Goal: Task Accomplishment & Management: Manage account settings

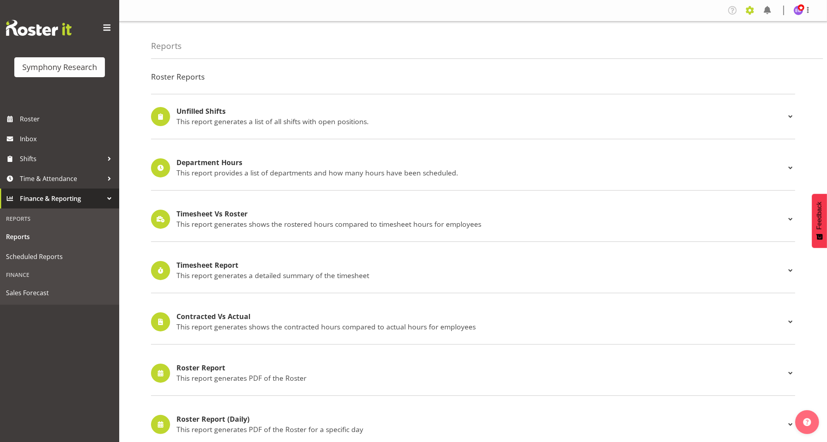
drag, startPoint x: 749, startPoint y: 5, endPoint x: 749, endPoint y: 11, distance: 6.0
click at [750, 5] on span at bounding box center [750, 10] width 13 height 13
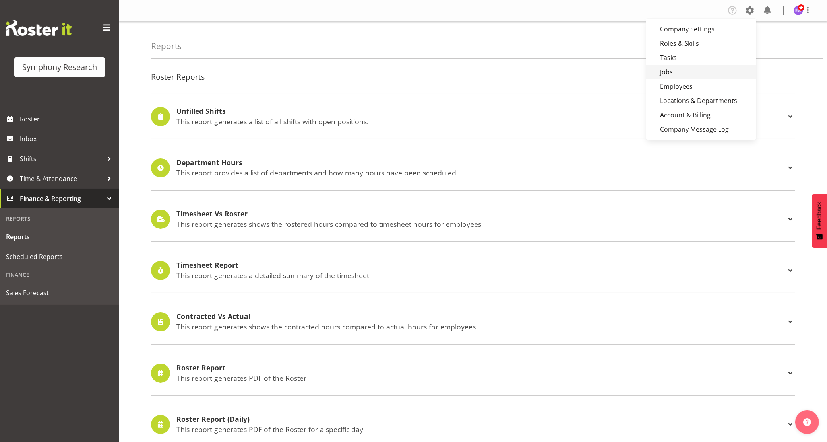
click at [707, 74] on link "Jobs" at bounding box center [701, 72] width 110 height 14
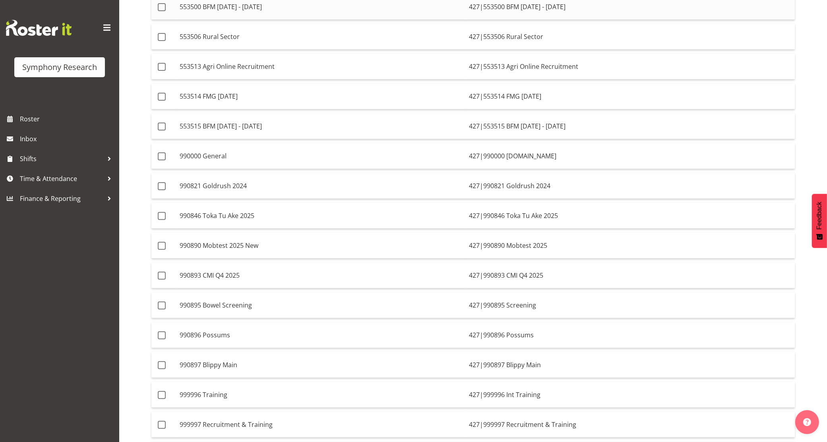
scroll to position [293, 0]
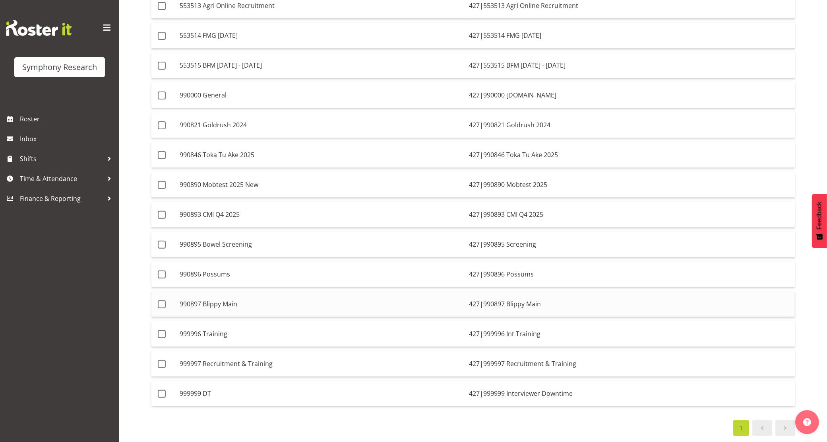
click at [237, 294] on td "990897 Blippy Main" at bounding box center [320, 304] width 289 height 26
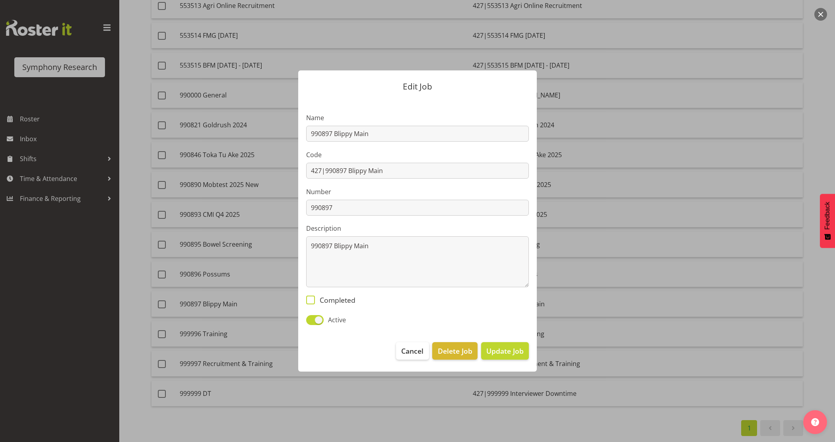
click at [353, 299] on span "Completed" at bounding box center [335, 299] width 41 height 9
click at [311, 299] on input "Completed" at bounding box center [308, 299] width 5 height 5
checkbox input "true"
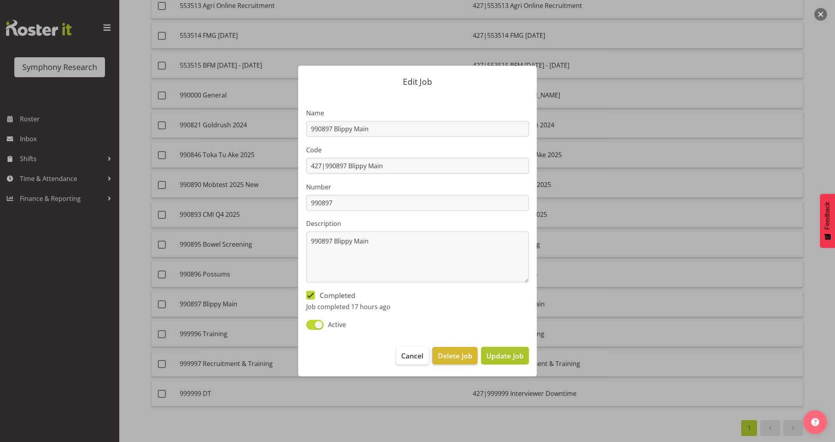
click at [517, 361] on span "Update Job" at bounding box center [504, 355] width 37 height 10
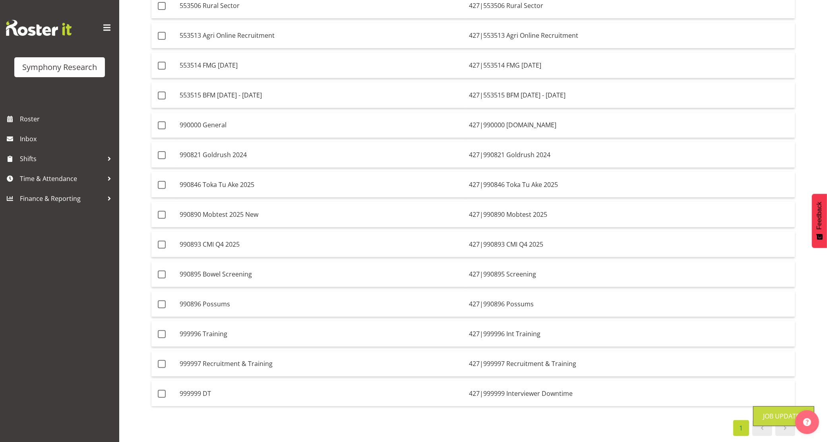
scroll to position [264, 0]
click at [321, 269] on td "990895 Bowel Screening" at bounding box center [320, 274] width 289 height 26
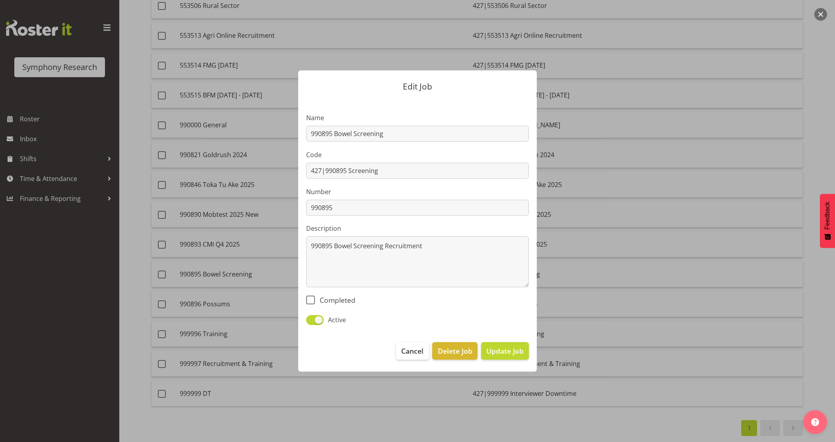
drag, startPoint x: 344, startPoint y: 298, endPoint x: 468, endPoint y: 339, distance: 131.0
click at [344, 298] on span "Completed" at bounding box center [335, 299] width 41 height 9
click at [311, 298] on input "Completed" at bounding box center [308, 299] width 5 height 5
checkbox input "true"
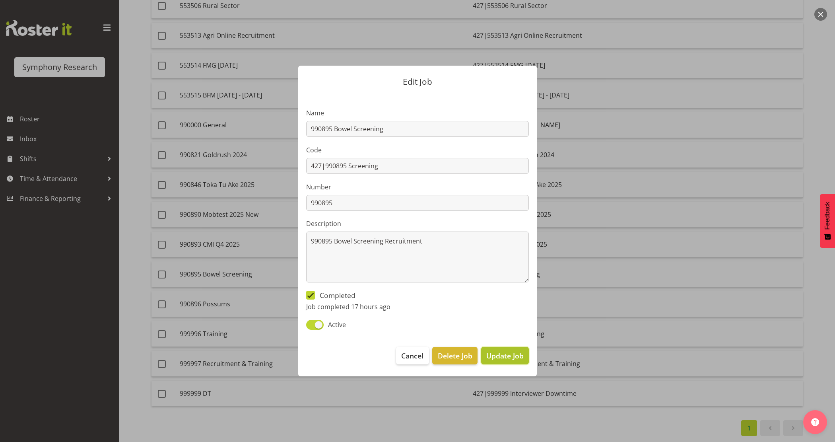
click at [520, 355] on span "Update Job" at bounding box center [504, 355] width 37 height 10
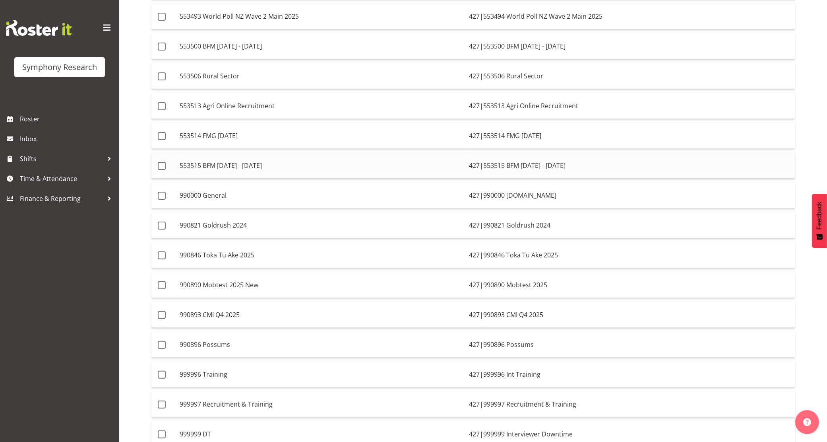
scroll to position [134, 0]
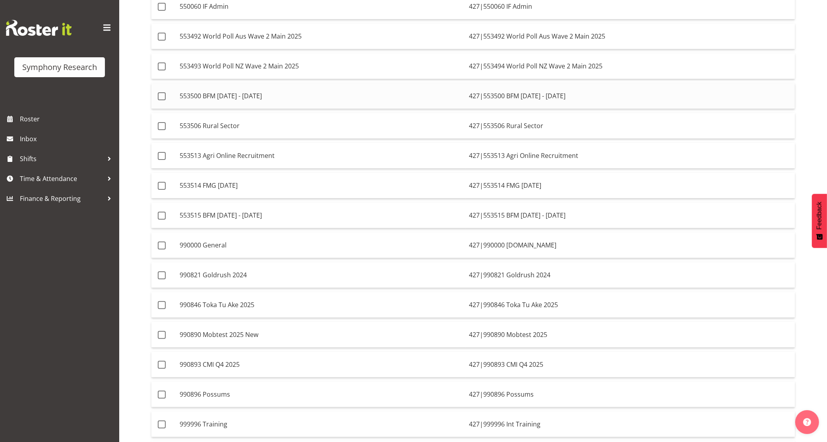
click at [360, 93] on td "553500 BFM [DATE] - [DATE]" at bounding box center [320, 96] width 289 height 26
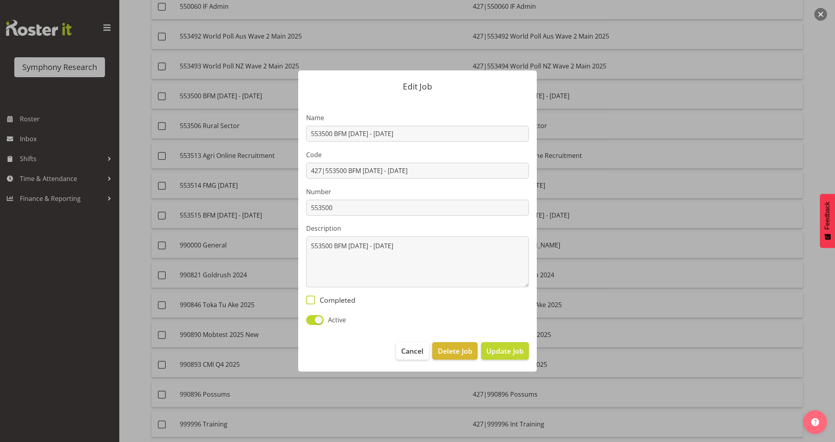
click at [344, 295] on span "Completed" at bounding box center [335, 299] width 41 height 9
click at [311, 297] on input "Completed" at bounding box center [308, 299] width 5 height 5
checkbox input "true"
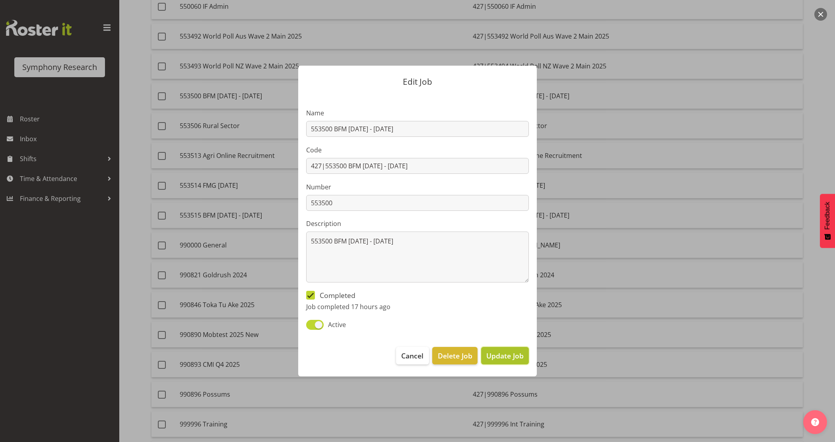
click at [510, 360] on span "Update Job" at bounding box center [504, 355] width 37 height 10
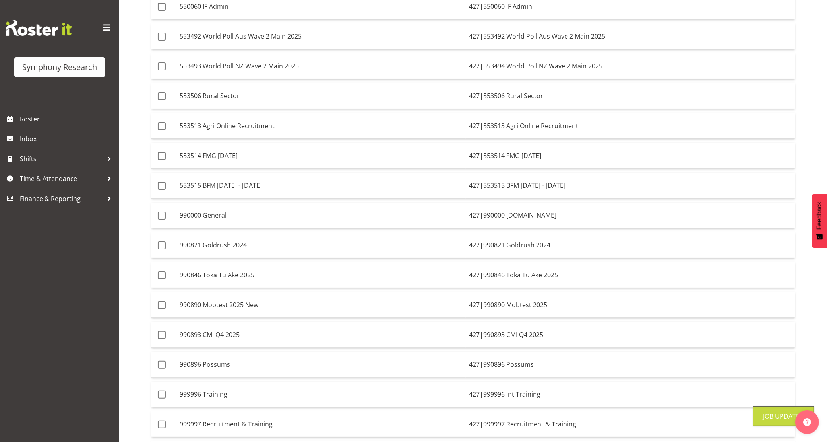
scroll to position [85, 0]
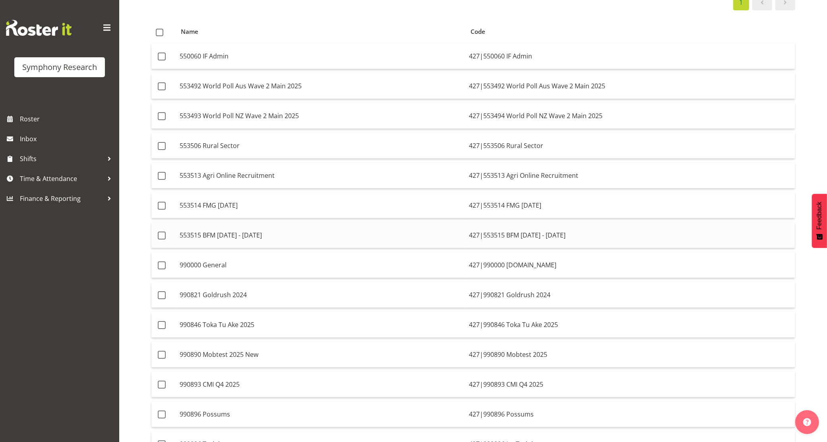
click at [422, 231] on td "553515 BFM [DATE] - [DATE]" at bounding box center [320, 235] width 289 height 26
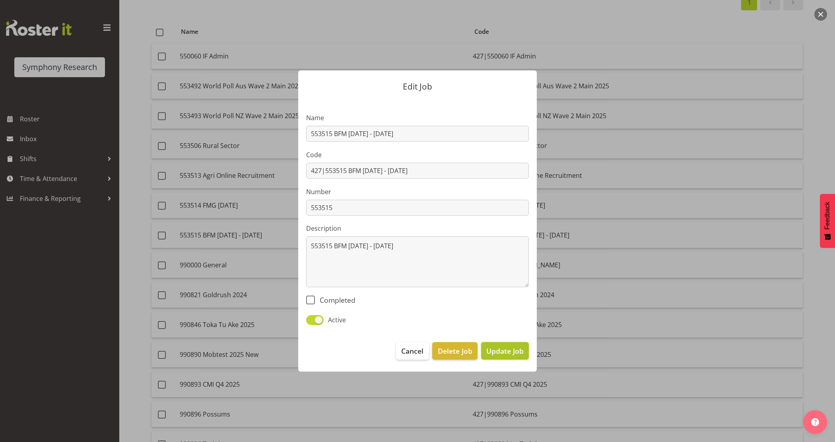
click at [509, 353] on span "Update Job" at bounding box center [504, 350] width 37 height 10
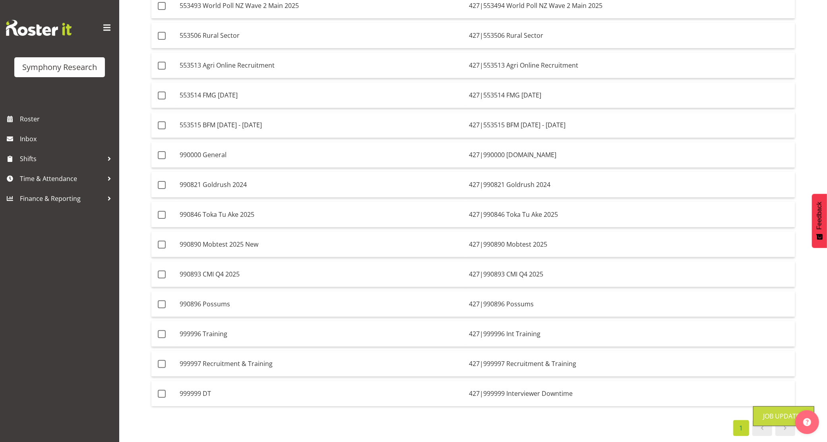
scroll to position [0, 0]
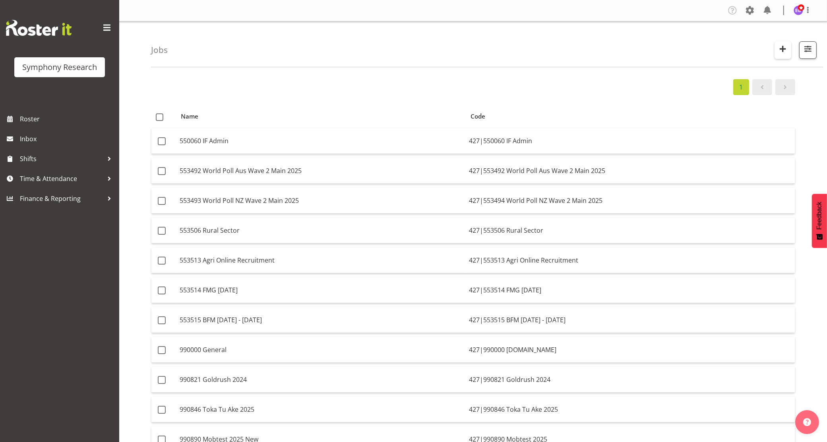
click at [783, 49] on span "button" at bounding box center [783, 49] width 10 height 10
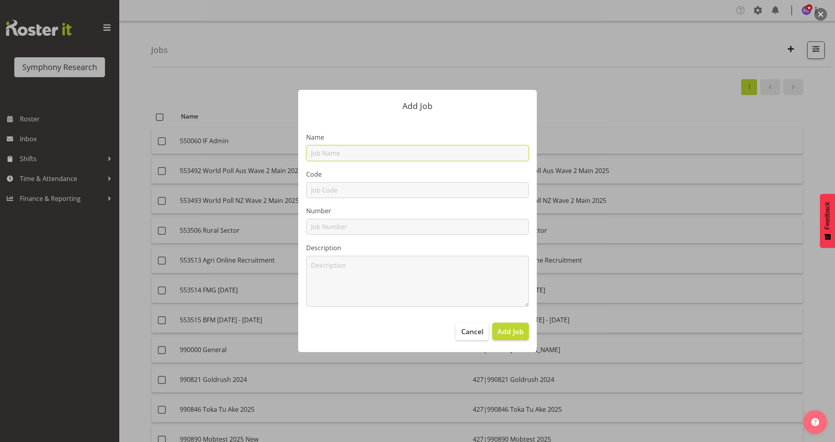
click at [322, 157] on input "text" at bounding box center [417, 153] width 223 height 16
drag, startPoint x: 408, startPoint y: 150, endPoint x: 257, endPoint y: 147, distance: 150.7
click at [257, 147] on div "Add Job Name 990899 Rambo [DATE] Code Number Description Cancel Add Job" at bounding box center [418, 221] width 382 height 302
type input "990899 Rambo [DATE]"
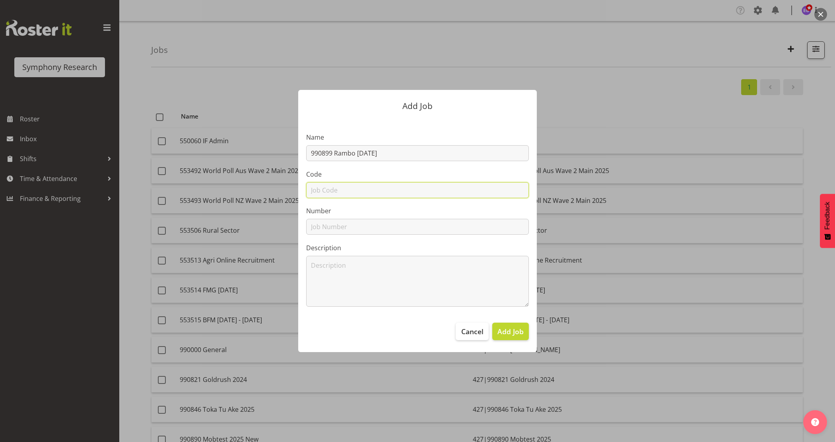
click at [315, 187] on input "text" at bounding box center [417, 190] width 223 height 16
paste input "990899 Rambo [DATE]"
type input "990899 Rambo [DATE]"
click at [320, 225] on input "text" at bounding box center [417, 227] width 223 height 16
paste input "990899 Rambo [DATE]"
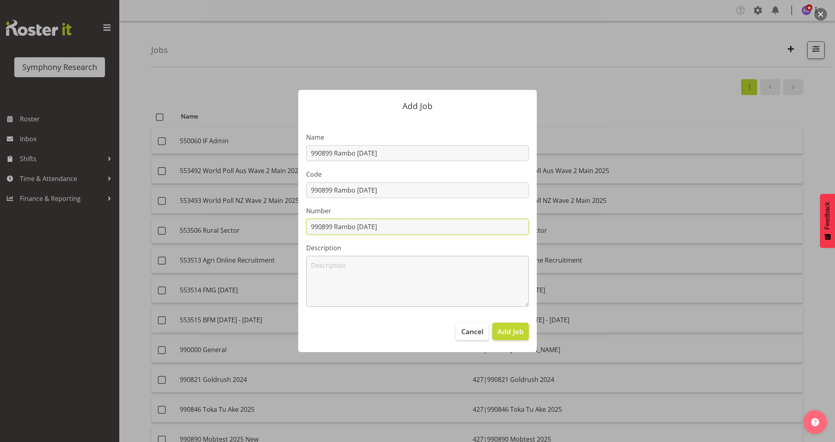
type input "990899 Rambo [DATE]"
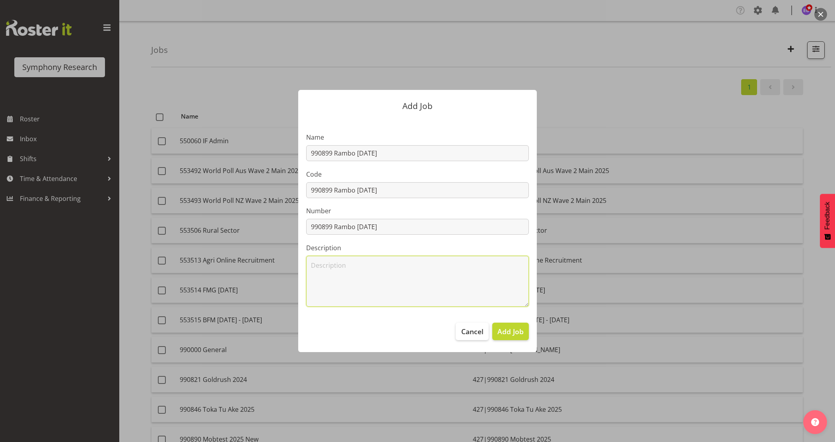
click at [324, 270] on textarea at bounding box center [417, 281] width 223 height 51
paste textarea "990899 Rambo [DATE]"
type textarea "990899 Rambo [DATE]"
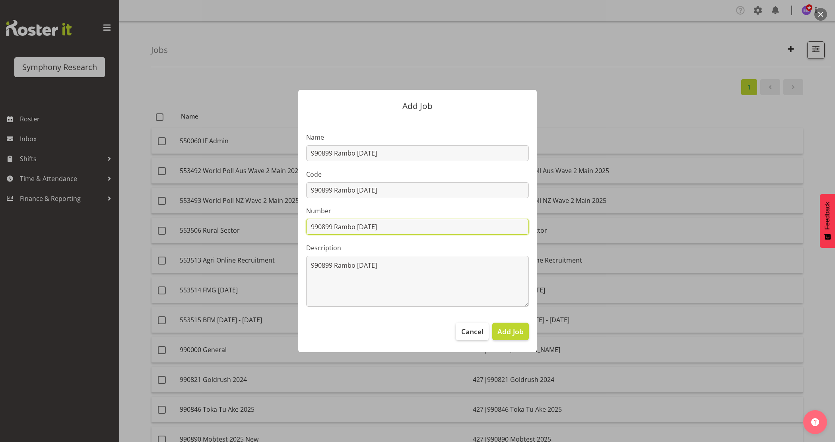
drag, startPoint x: 333, startPoint y: 226, endPoint x: 421, endPoint y: 228, distance: 88.7
click at [421, 228] on input "990899 Rambo [DATE]" at bounding box center [417, 227] width 223 height 16
type input "990899"
click at [306, 189] on input "990899 Rambo [DATE]" at bounding box center [417, 190] width 223 height 16
type input "427|990899 Rambo [DATE]"
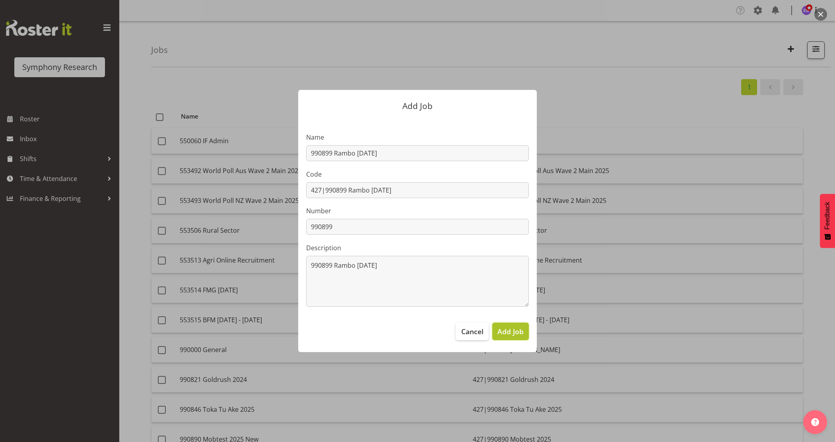
click at [514, 332] on span "Add Job" at bounding box center [510, 331] width 26 height 10
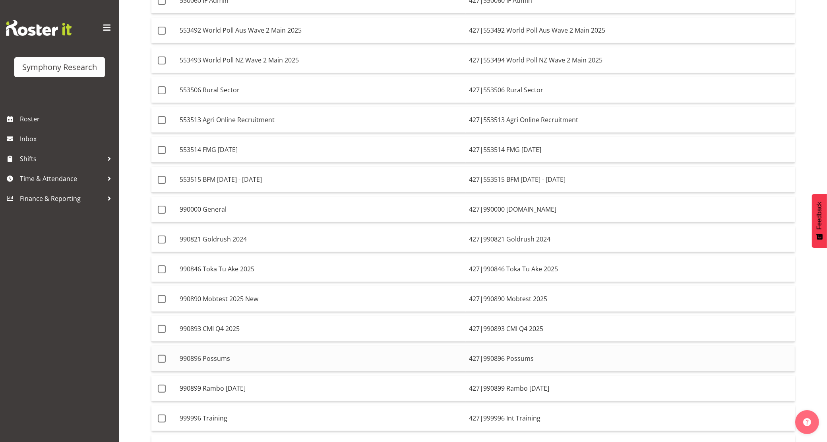
scroll to position [234, 0]
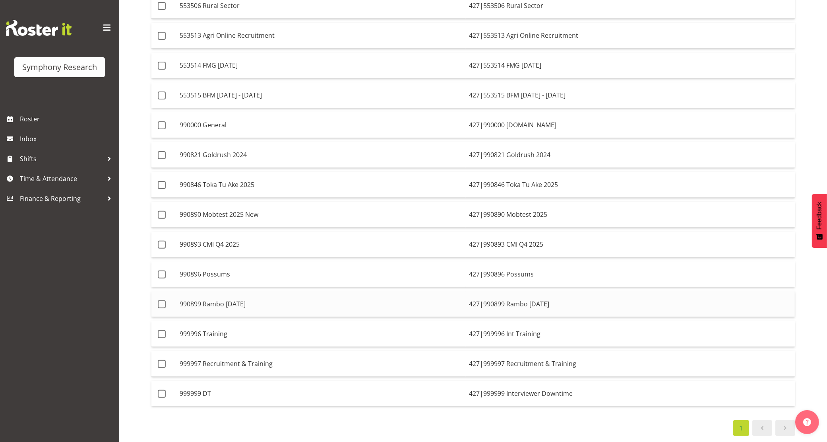
click at [424, 291] on td "990899 Rambo [DATE]" at bounding box center [320, 304] width 289 height 26
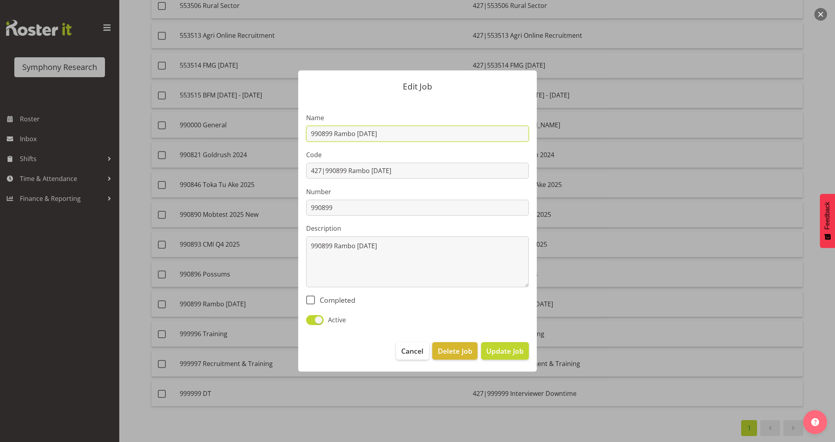
drag, startPoint x: 333, startPoint y: 132, endPoint x: 267, endPoint y: 132, distance: 66.4
click at [267, 132] on div "Edit Job Name 990899 Rambo [DATE] Code 427|990899 Rambo [DATE] Number 990899 De…" at bounding box center [418, 220] width 382 height 341
paste input "900"
type input "990900 Rambo [DATE]"
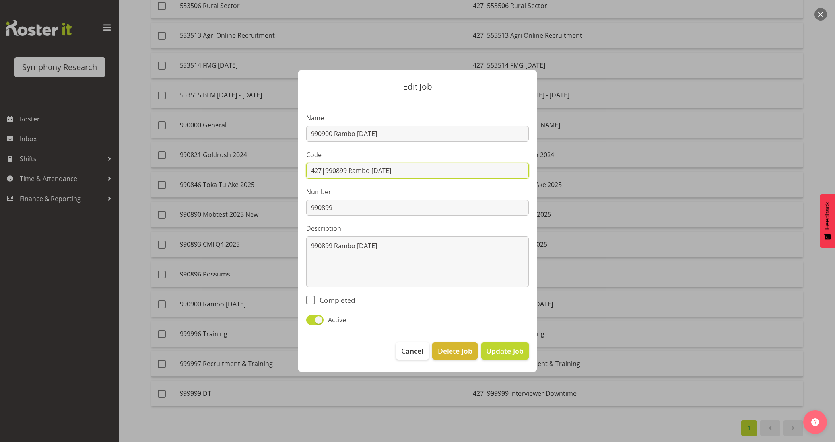
drag, startPoint x: 348, startPoint y: 170, endPoint x: 326, endPoint y: 170, distance: 21.9
click at [326, 170] on input "427|990899 Rambo [DATE]" at bounding box center [417, 171] width 223 height 16
paste input "900"
type input "427|990900 Rambo [DATE]"
drag, startPoint x: 338, startPoint y: 205, endPoint x: 293, endPoint y: 205, distance: 44.9
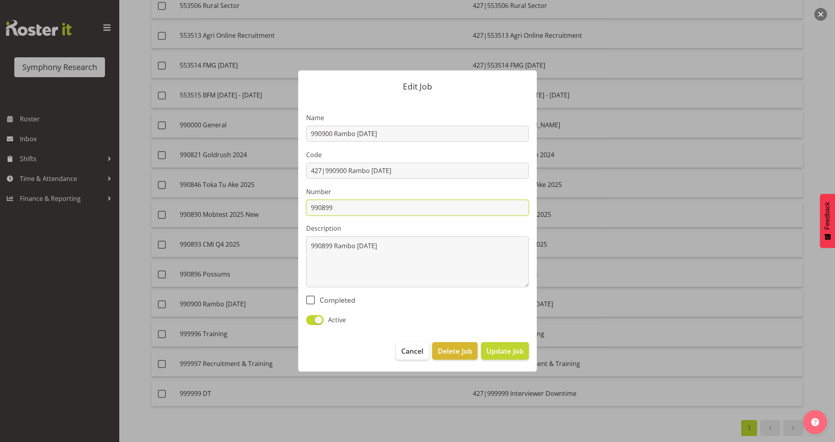
click at [293, 205] on div "Edit Job Name 990900 Rambo [DATE] Code 427|990900 Rambo [DATE] Number 990899 De…" at bounding box center [417, 220] width 254 height 341
paste input "900"
type input "990900"
drag, startPoint x: 334, startPoint y: 243, endPoint x: 266, endPoint y: 242, distance: 67.6
click at [267, 241] on div "Edit Job Name 990900 Rambo [DATE] Code 427|990900 Rambo [DATE] Number 990900 De…" at bounding box center [418, 220] width 382 height 341
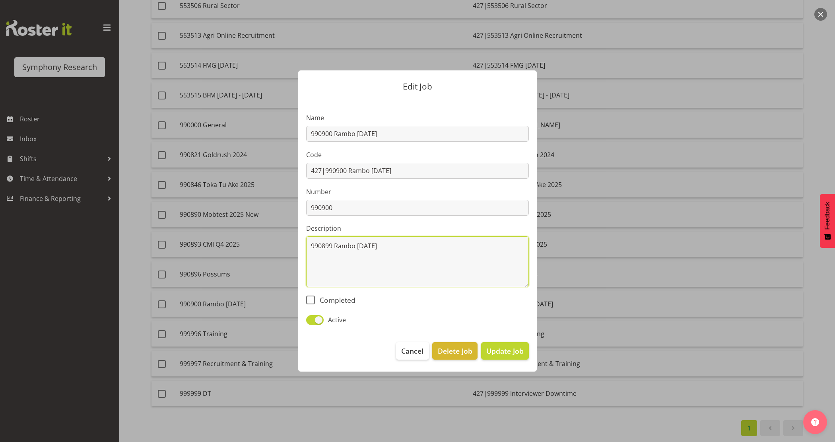
paste textarea "900"
type textarea "990900 Rambo [DATE]"
click at [503, 356] on span "Update Job" at bounding box center [504, 350] width 37 height 10
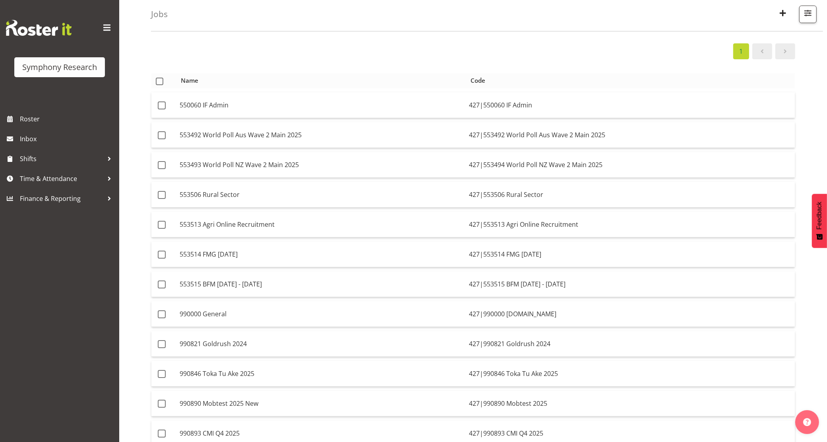
scroll to position [0, 0]
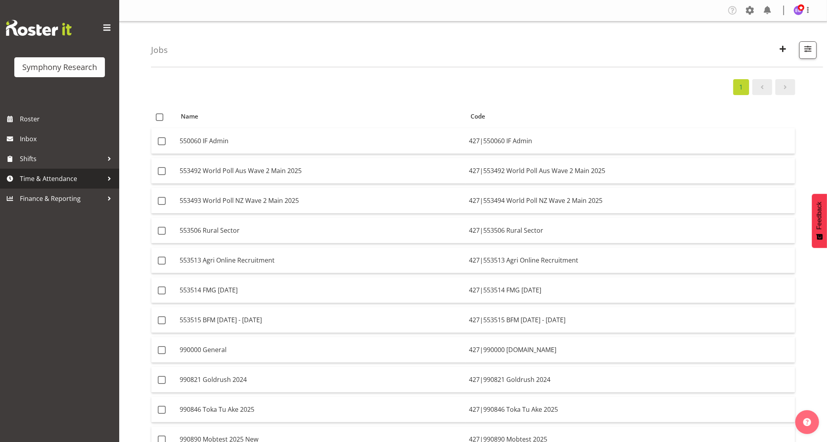
click at [41, 180] on span "Time & Attendance" at bounding box center [61, 179] width 83 height 12
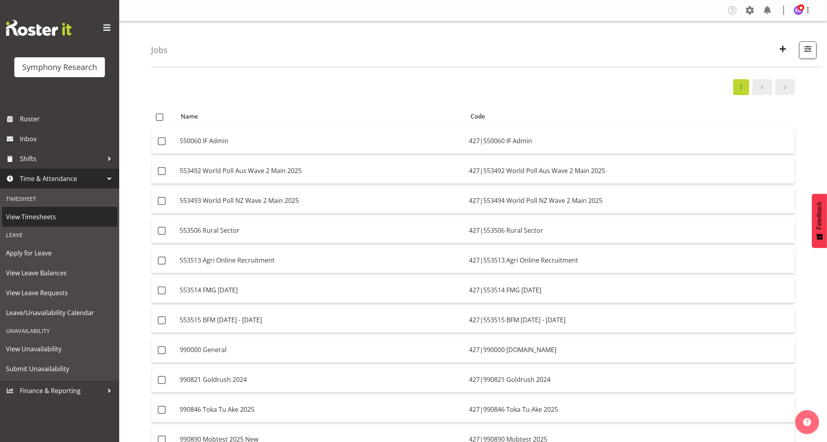
click at [56, 219] on span "View Timesheets" at bounding box center [59, 217] width 107 height 12
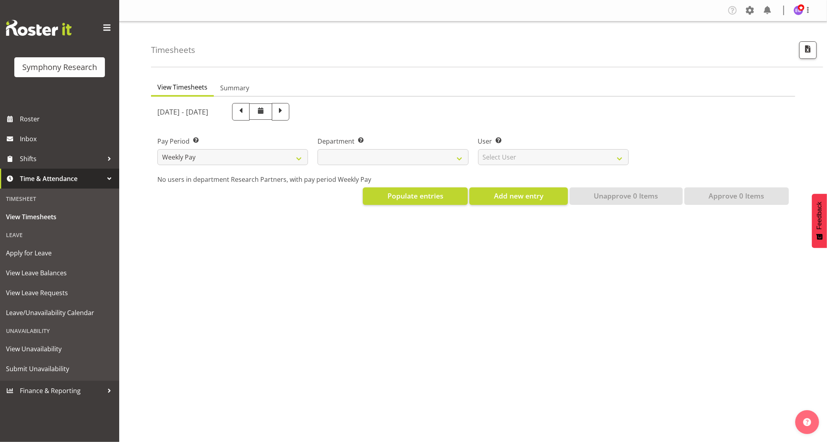
select select
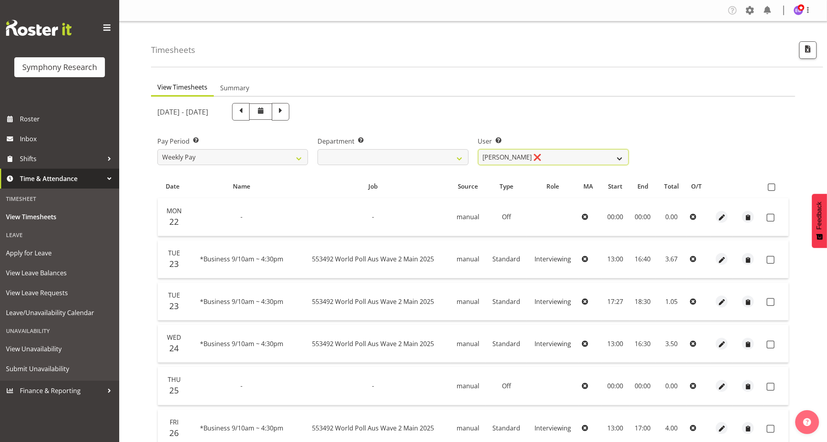
click at [565, 156] on select "Abbey Craib ❌ Aditi Jaiswal ❌ Afizah Khan ❌ Aggie Salamone ❌ Akalita Vi ❌ Alan …" at bounding box center [553, 157] width 151 height 16
click at [478, 149] on select "Abbey Craib ❌ Aditi Jaiswal ❌ Afizah Khan ❌ Aggie Salamone ❌ Akalita Vi ❌ Alan …" at bounding box center [553, 157] width 151 height 16
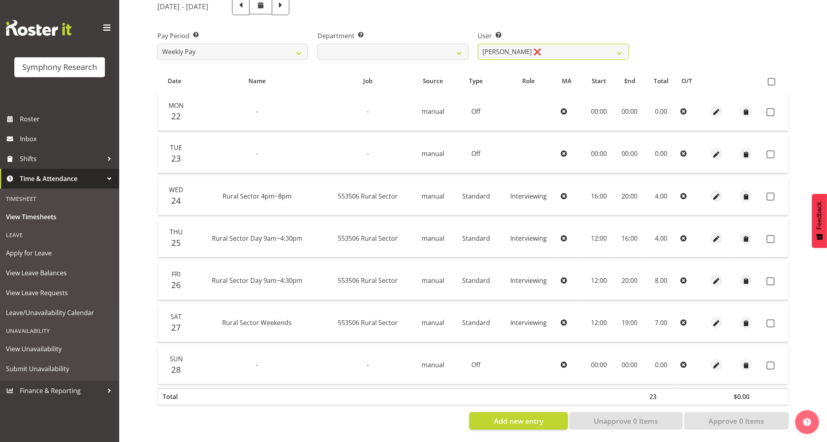
scroll to position [112, 0]
click at [525, 50] on select "Abbey Craib ❌ Aditi Jaiswal ❌ Afizah Khan ❌ Aggie Salamone ❌ Akalita Vi ❌ Alan …" at bounding box center [553, 52] width 151 height 16
click at [478, 44] on select "Abbey Craib ❌ Aditi Jaiswal ❌ Afizah Khan ❌ Aggie Salamone ❌ Akalita Vi ❌ Alan …" at bounding box center [553, 52] width 151 height 16
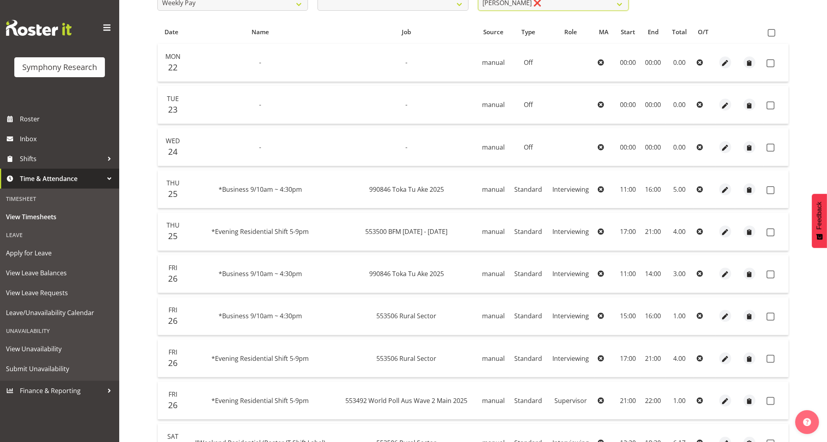
scroll to position [13, 0]
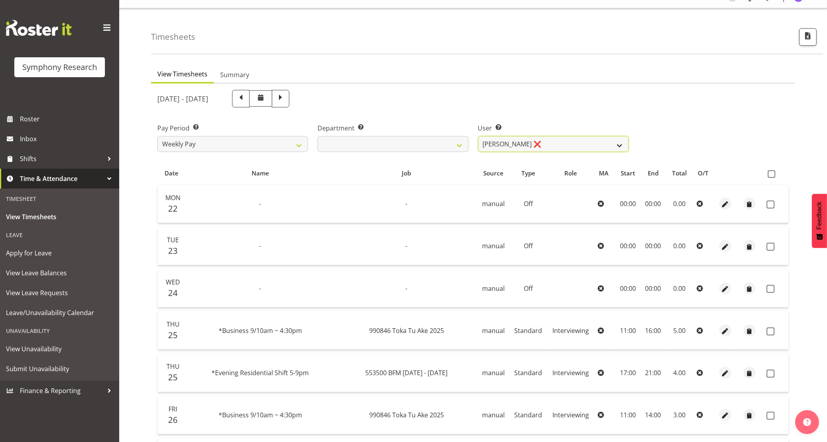
click at [544, 145] on select "Abbey Craib ❌ Aditi Jaiswal ❌ Afizah Khan ❌ Aggie Salamone ❌ Akalita Vi ❌ Alan …" at bounding box center [553, 144] width 151 height 16
select select "11859"
click at [478, 136] on select "Abbey Craib ❌ Aditi Jaiswal ❌ Afizah Khan ❌ Aggie Salamone ❌ Akalita Vi ❌ Alan …" at bounding box center [553, 144] width 151 height 16
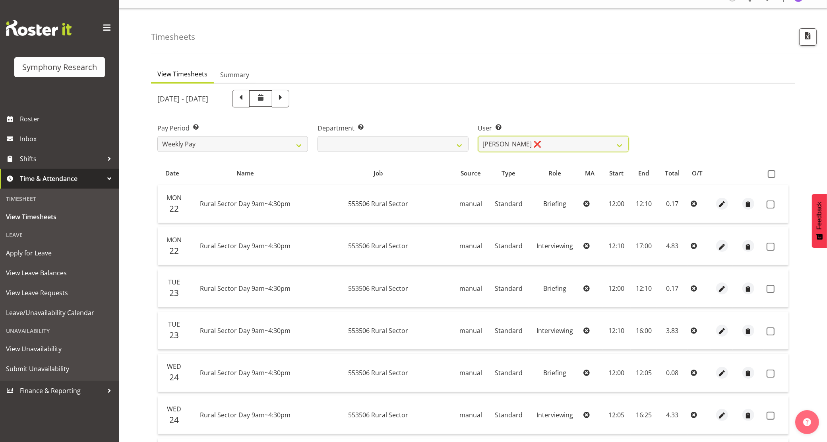
scroll to position [63, 0]
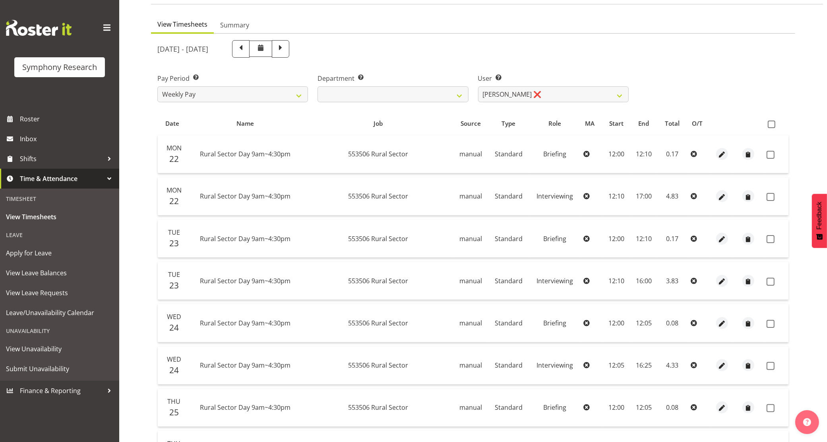
drag, startPoint x: 743, startPoint y: 66, endPoint x: 739, endPoint y: 66, distance: 4.8
click at [743, 66] on div "Pay Period Select which pay period you would like to view. Weekly Pay Departmen…" at bounding box center [473, 84] width 641 height 45
click at [594, 95] on select "Abbey Craib ❌ Aditi Jaiswal ❌ Afizah Khan ❌ Aggie Salamone ❌ Akalita Vi ❌ Alan …" at bounding box center [553, 94] width 151 height 16
drag, startPoint x: 600, startPoint y: 66, endPoint x: 574, endPoint y: 56, distance: 28.4
click at [600, 66] on div "User Select user. Note: This is filtered down by the previous two drop-down ite…" at bounding box center [553, 84] width 160 height 45
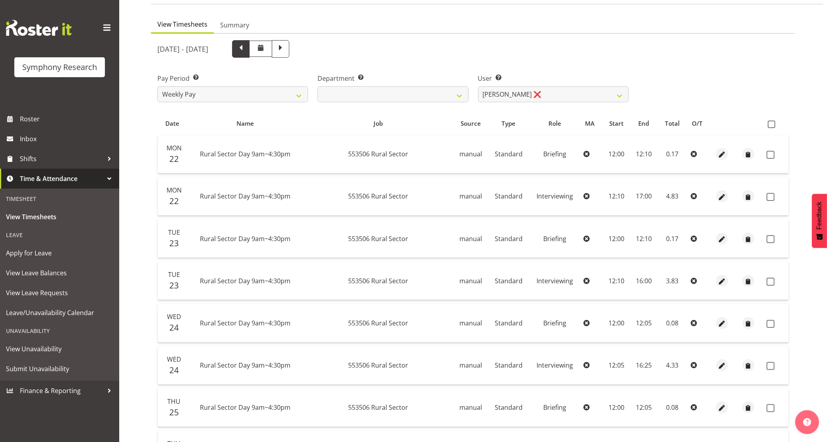
click at [246, 48] on span at bounding box center [241, 48] width 10 height 10
select select
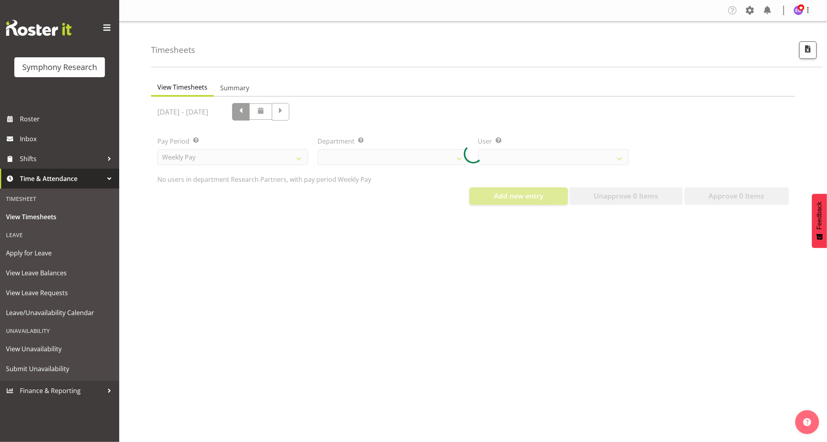
scroll to position [0, 0]
select select "11859"
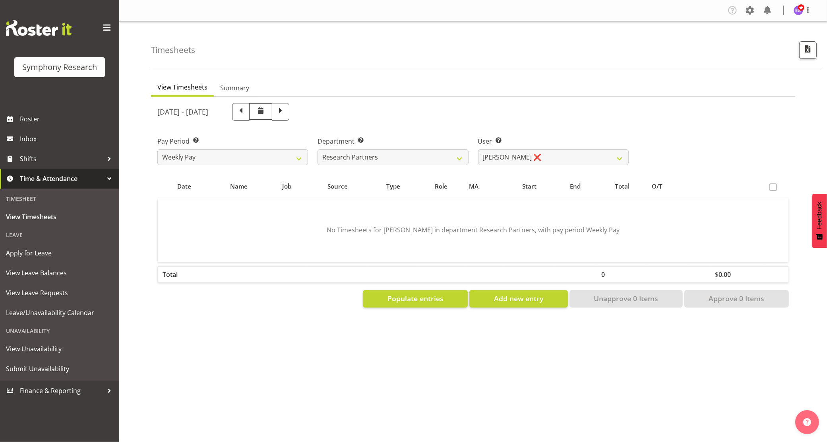
click at [246, 114] on span at bounding box center [241, 111] width 10 height 10
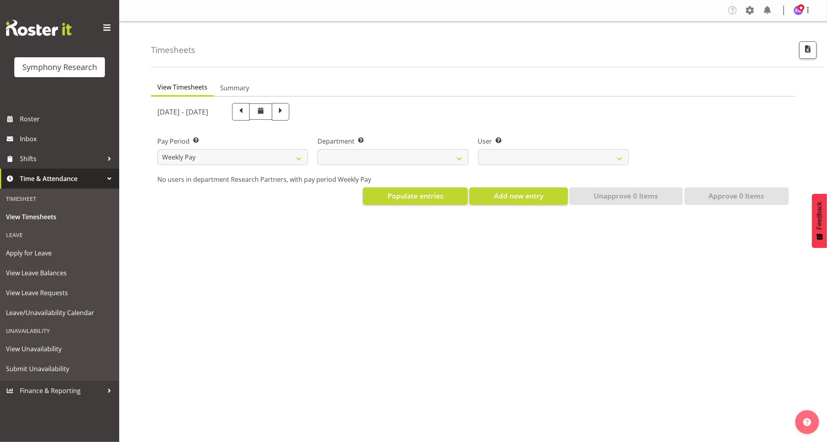
select select
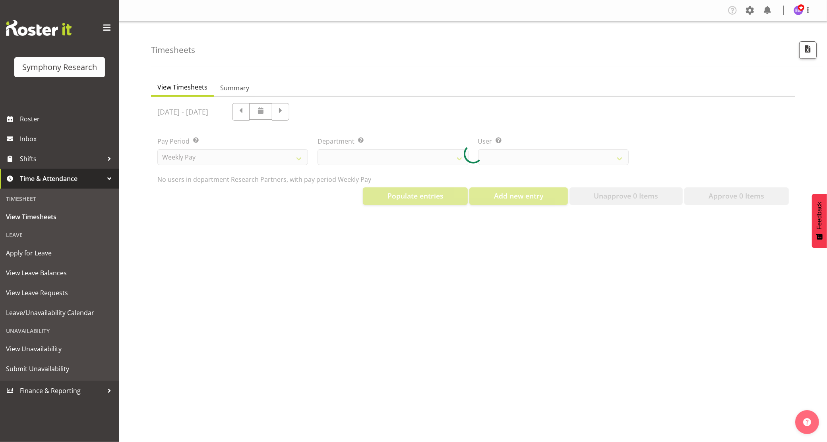
select select "11859"
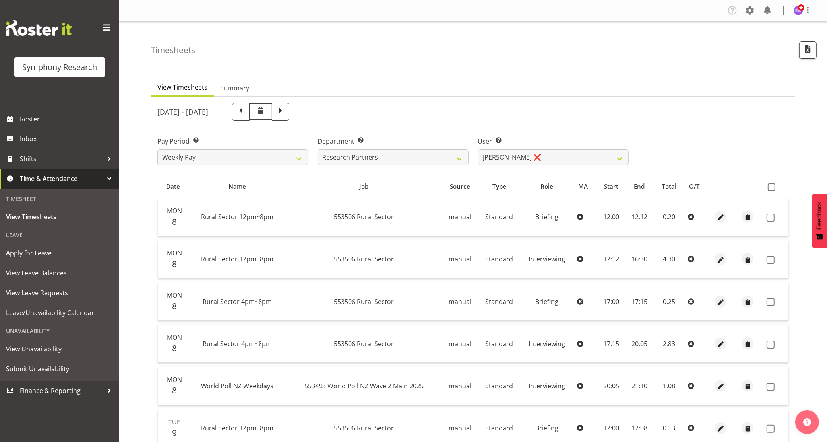
click at [246, 114] on span at bounding box center [241, 111] width 10 height 10
select select
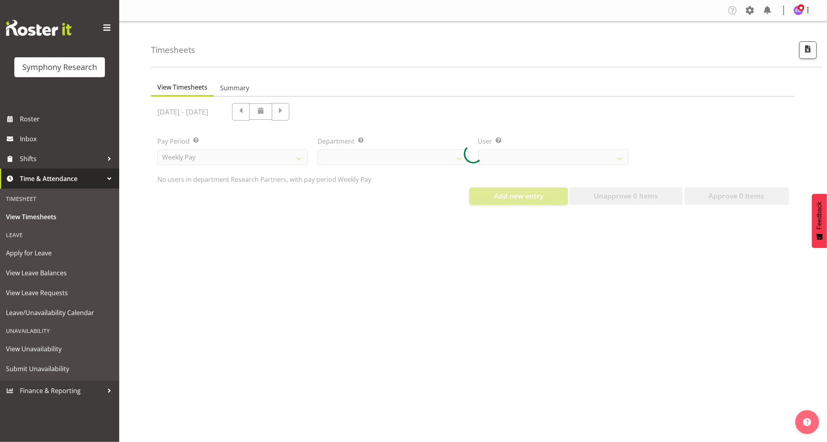
select select "11859"
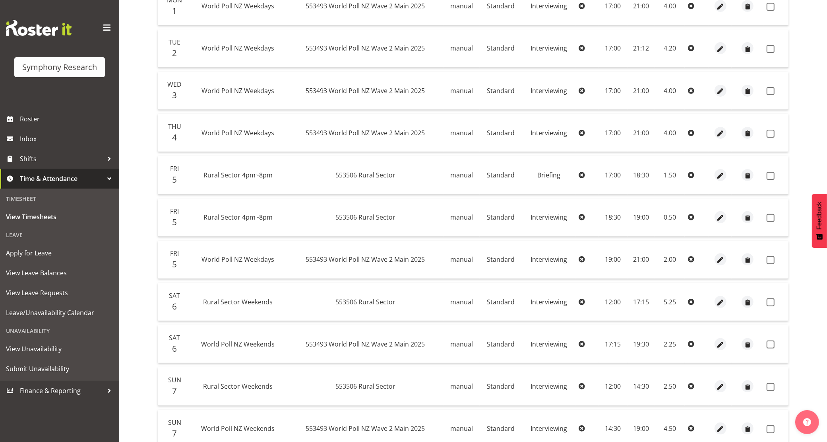
scroll to position [149, 0]
